Goal: Information Seeking & Learning: Check status

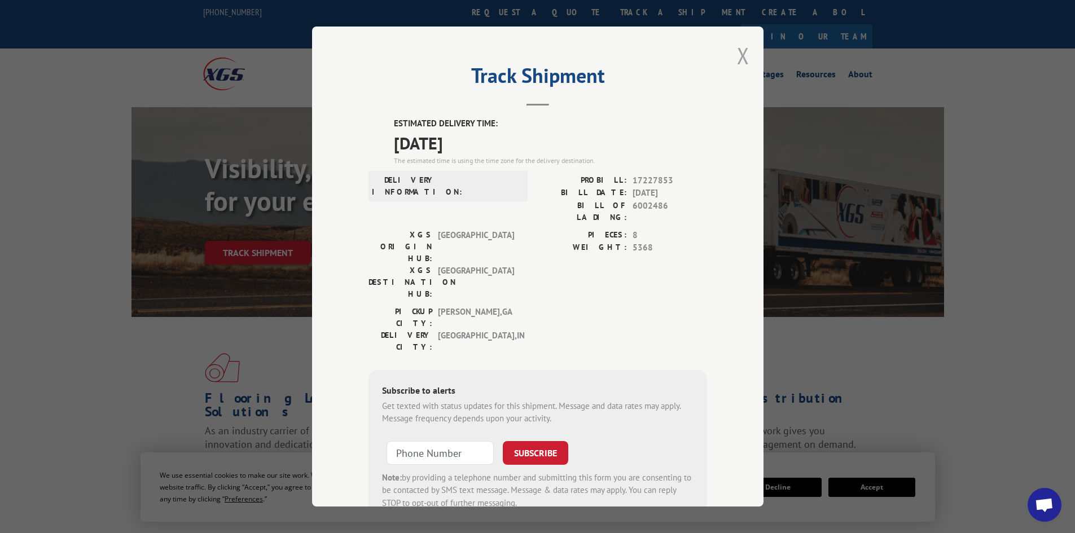
click at [737, 63] on button "Close modal" at bounding box center [743, 56] width 12 height 30
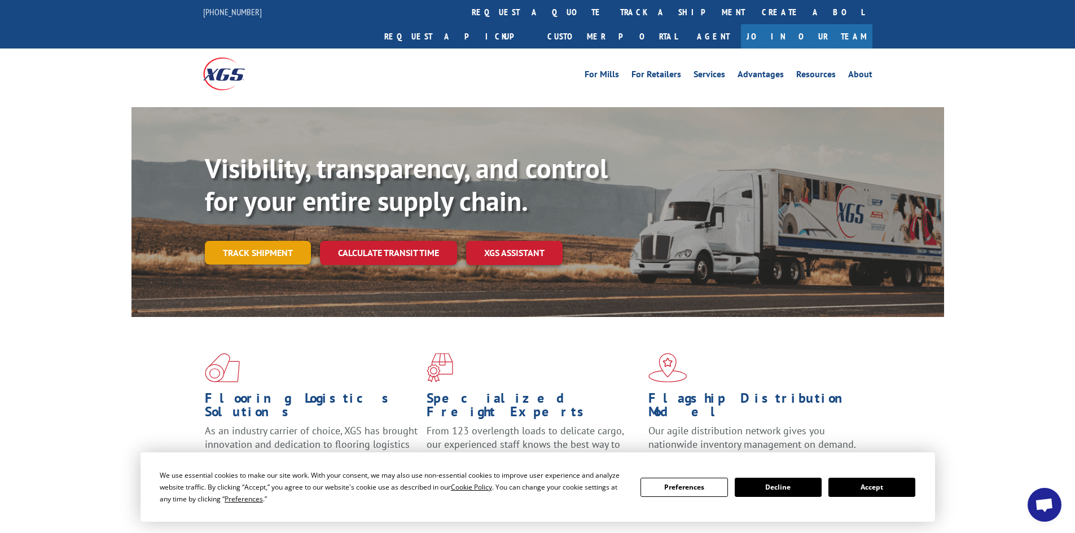
click at [274, 241] on link "Track shipment" at bounding box center [258, 253] width 106 height 24
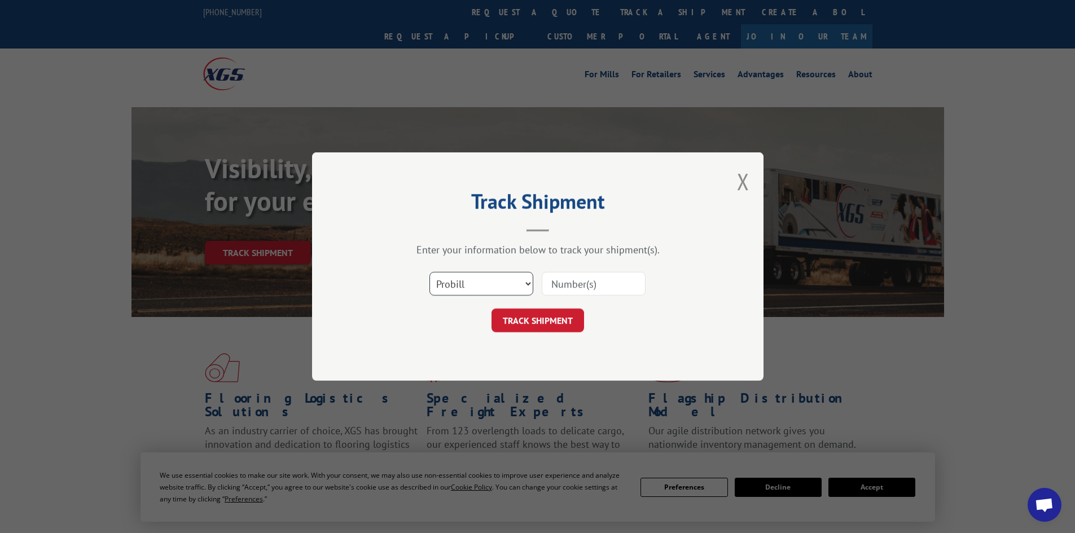
click at [465, 288] on select "Select category... Probill BOL PO" at bounding box center [481, 284] width 104 height 24
select select "bol"
click at [429, 272] on select "Select category... Probill BOL PO" at bounding box center [481, 284] width 104 height 24
click at [550, 293] on input at bounding box center [594, 284] width 104 height 24
type input "6002486"
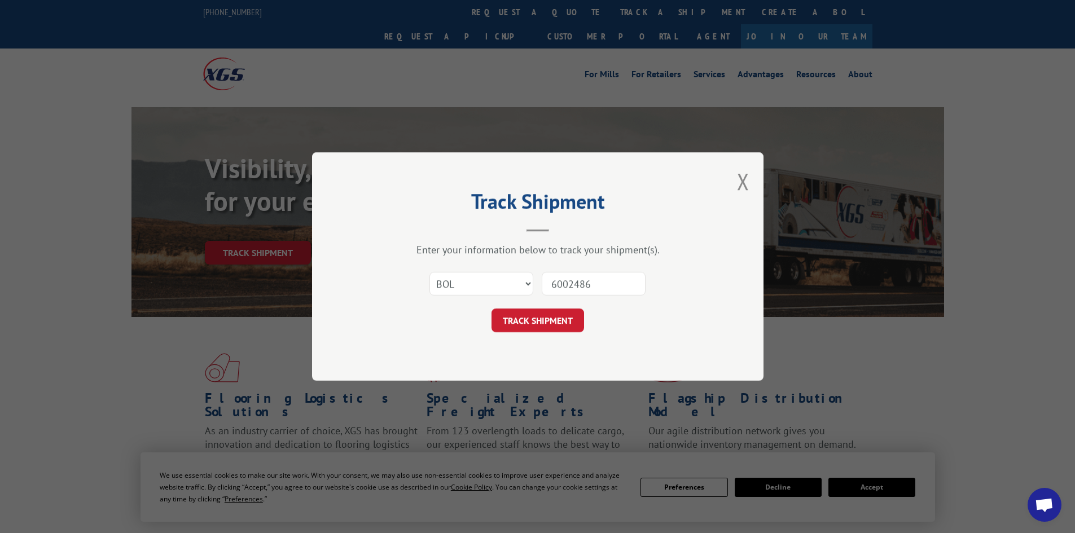
click at [570, 333] on div "Track Shipment Enter your information below to track your shipment(s). Select c…" at bounding box center [537, 266] width 451 height 229
click at [574, 319] on button "TRACK SHIPMENT" at bounding box center [537, 321] width 93 height 24
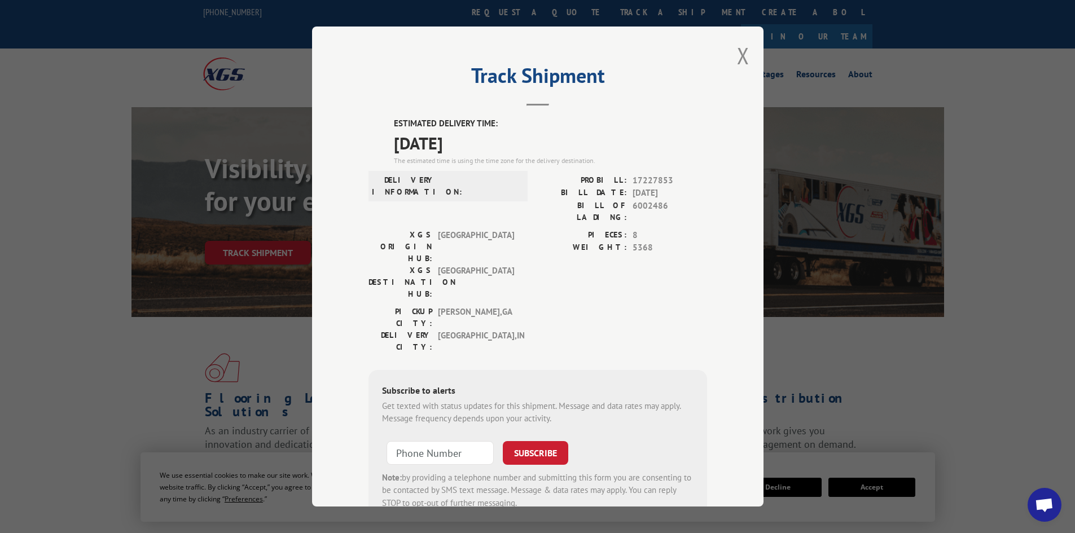
click at [513, 306] on div "PICKUP CITY: [GEOGRAPHIC_DATA] , [GEOGRAPHIC_DATA]: [GEOGRAPHIC_DATA] , [GEOGRA…" at bounding box center [444, 332] width 152 height 53
